Goal: Information Seeking & Learning: Learn about a topic

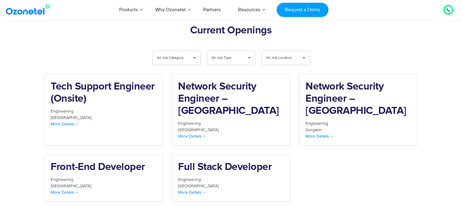
scroll to position [629, 0]
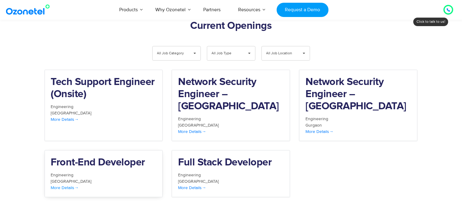
click at [129, 157] on h2 "Front-End Developer" at bounding box center [104, 163] width 106 height 12
click at [98, 76] on h2 "Tech Support Engineer (Onsite)" at bounding box center [104, 88] width 106 height 24
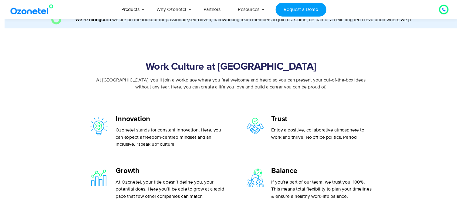
scroll to position [0, 0]
